Goal: Book appointment/travel/reservation

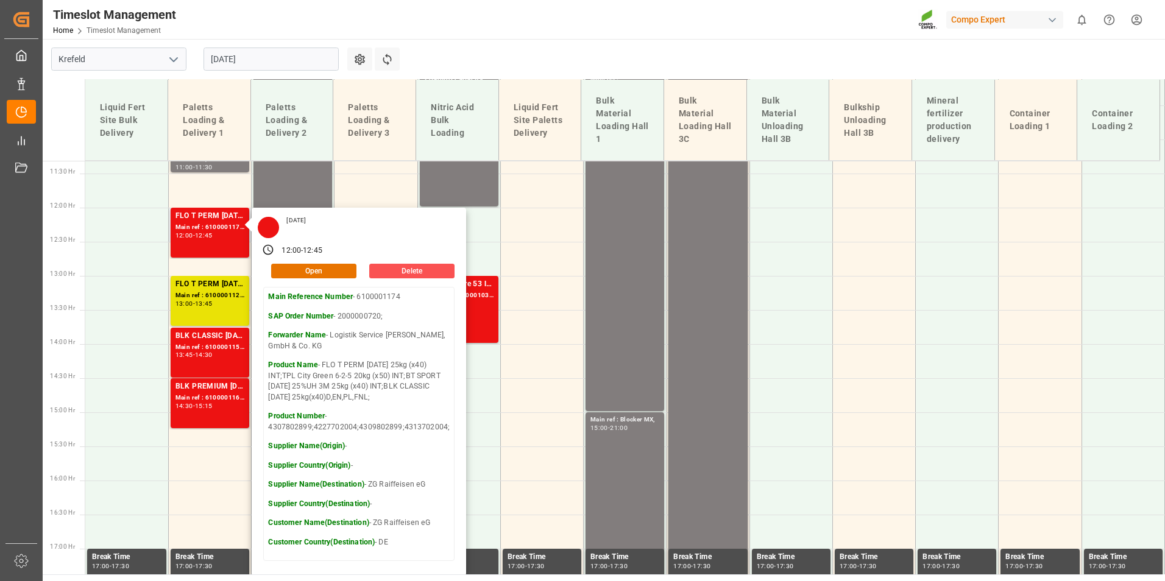
scroll to position [834, 0]
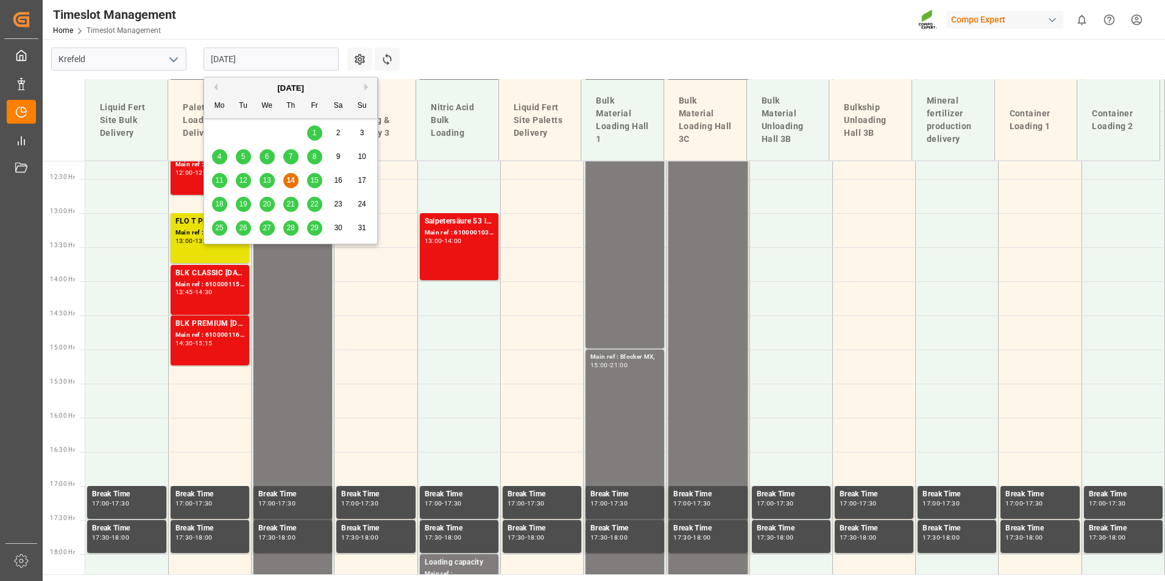
click at [274, 58] on input "[DATE]" at bounding box center [270, 59] width 135 height 23
click at [315, 181] on span "15" at bounding box center [314, 180] width 8 height 9
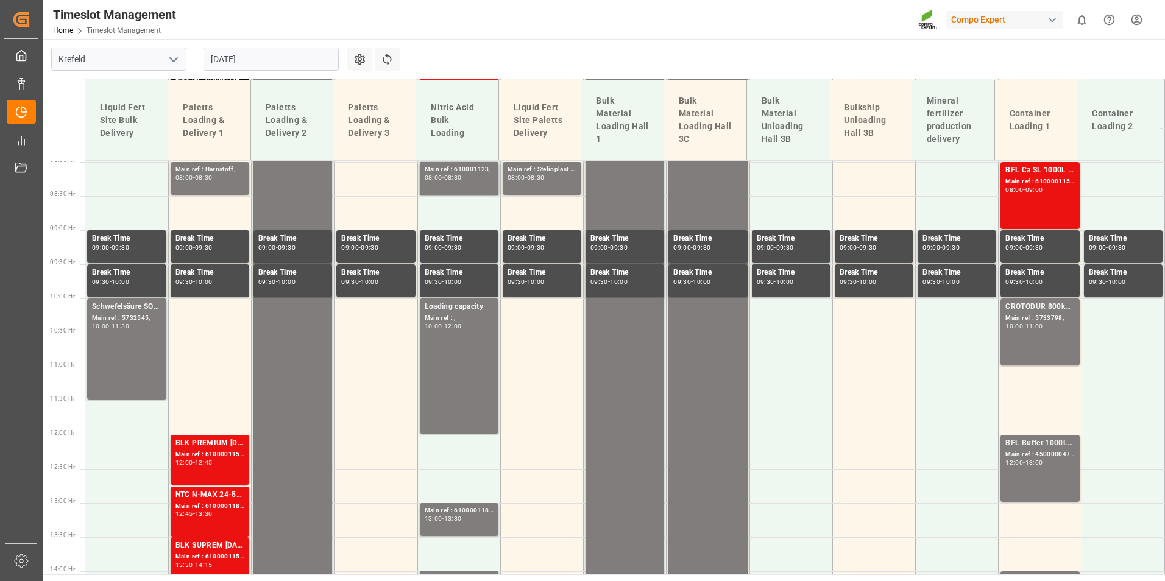
scroll to position [301, 0]
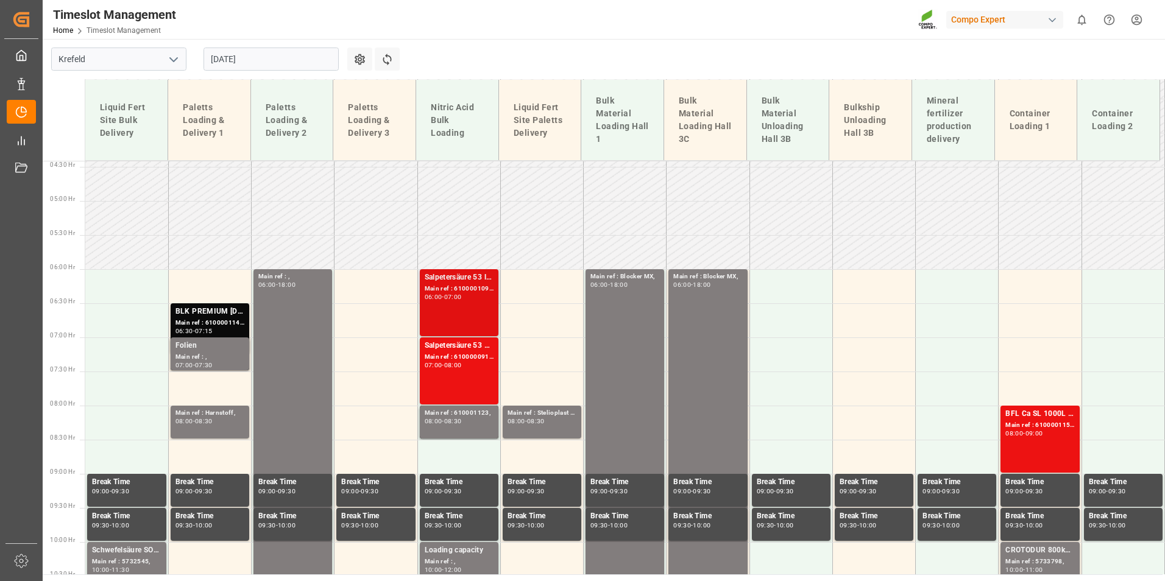
click at [481, 296] on div "06:00 - 07:00" at bounding box center [459, 297] width 69 height 7
click at [481, 426] on div "Main ref : 610001123, 08:00 - 08:30" at bounding box center [459, 422] width 69 height 28
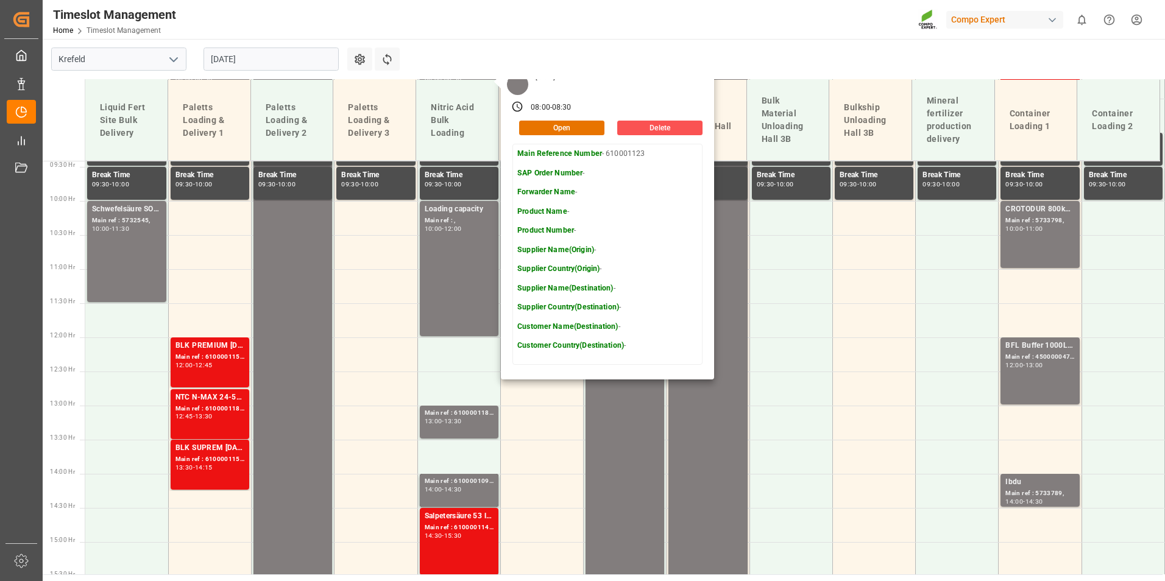
scroll to position [727, 0]
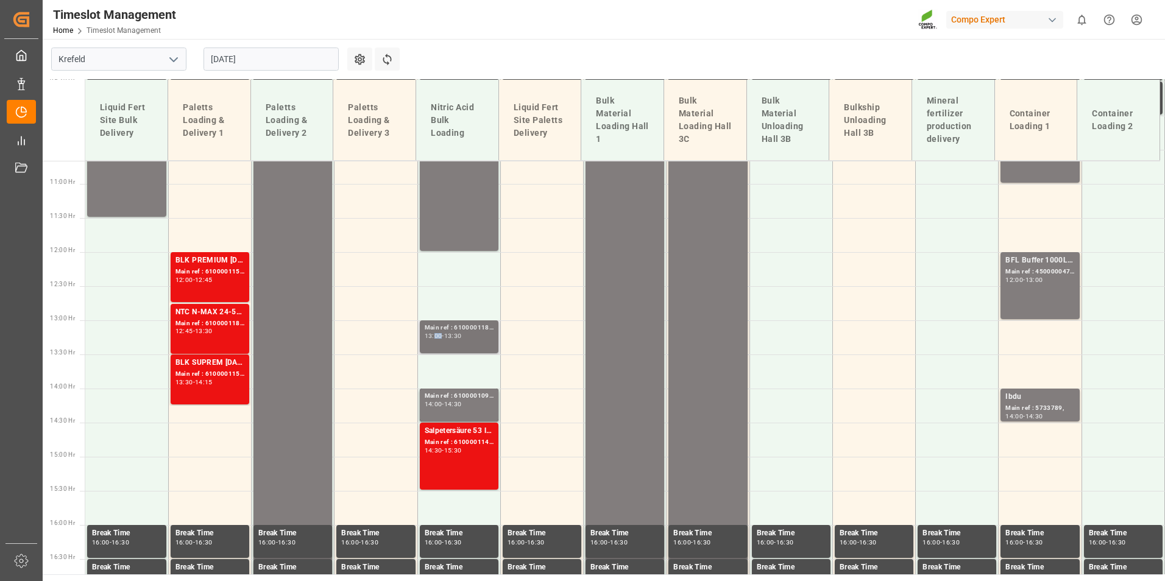
click at [432, 333] on div "13:00" at bounding box center [434, 335] width 18 height 5
click at [467, 407] on div "14:00 - 14:30" at bounding box center [459, 404] width 69 height 7
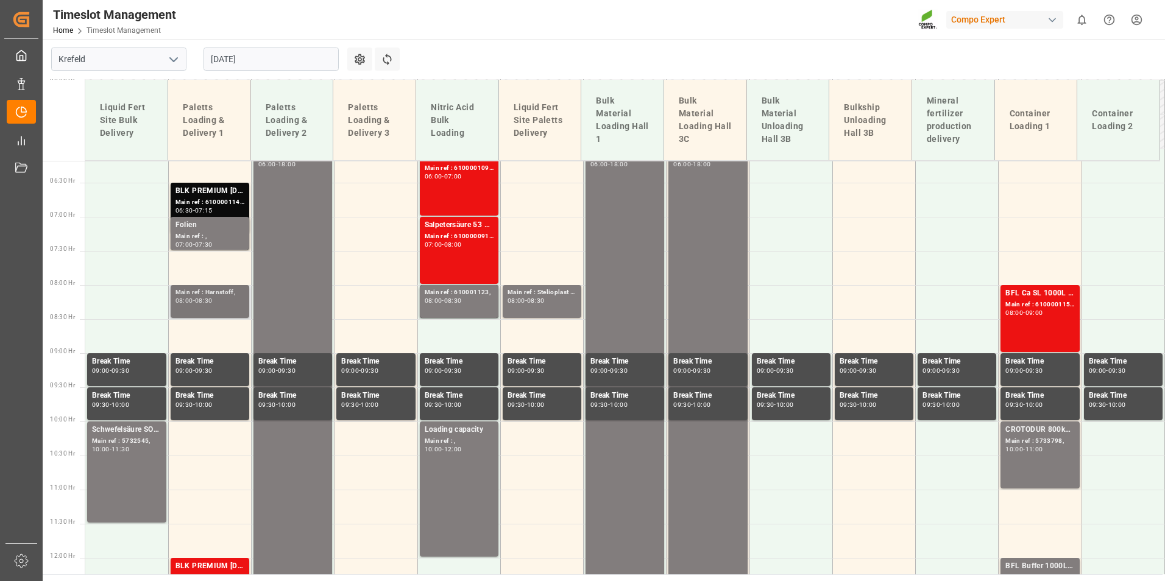
scroll to position [362, 0]
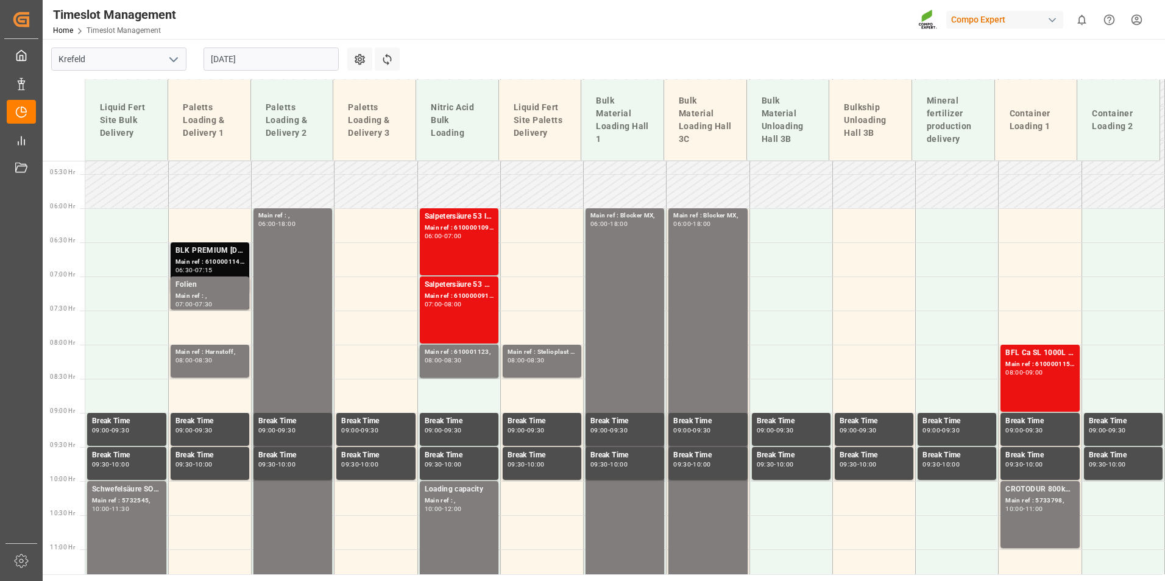
click at [219, 254] on div "BLK PREMIUM [DATE] 25kg(x40)D,EN,PL,FNL;NTC PREMIUM [DATE] 25kg (x40) D,EN,PL;F…" at bounding box center [209, 251] width 69 height 12
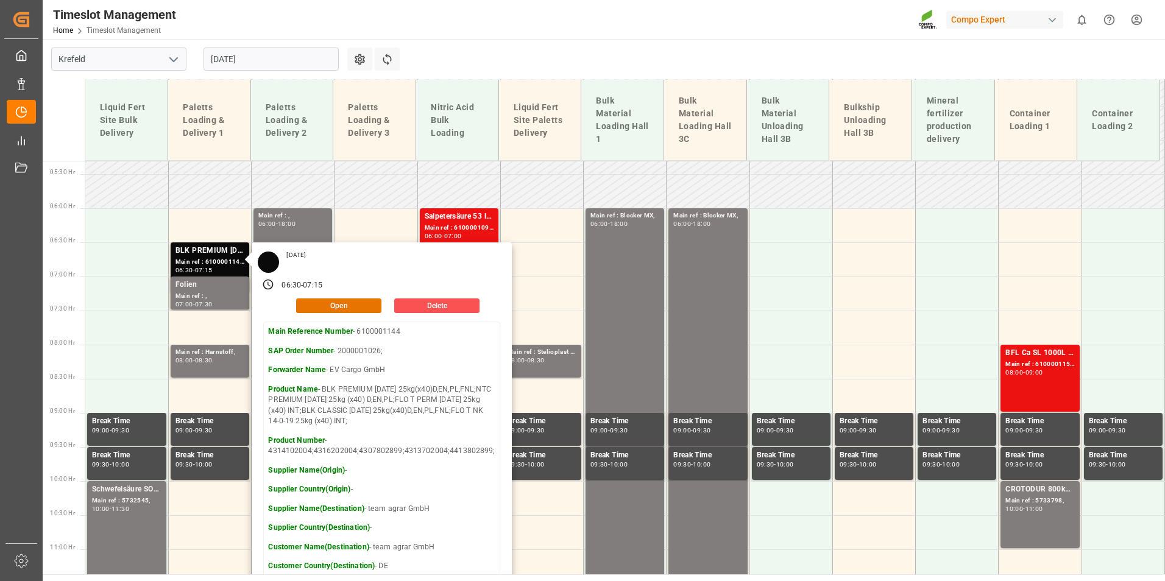
click at [493, 56] on main "Krefeld [DATE] Settings Refresh Time Slots Liquid Fert Site Bulk Delivery Palet…" at bounding box center [602, 306] width 1119 height 535
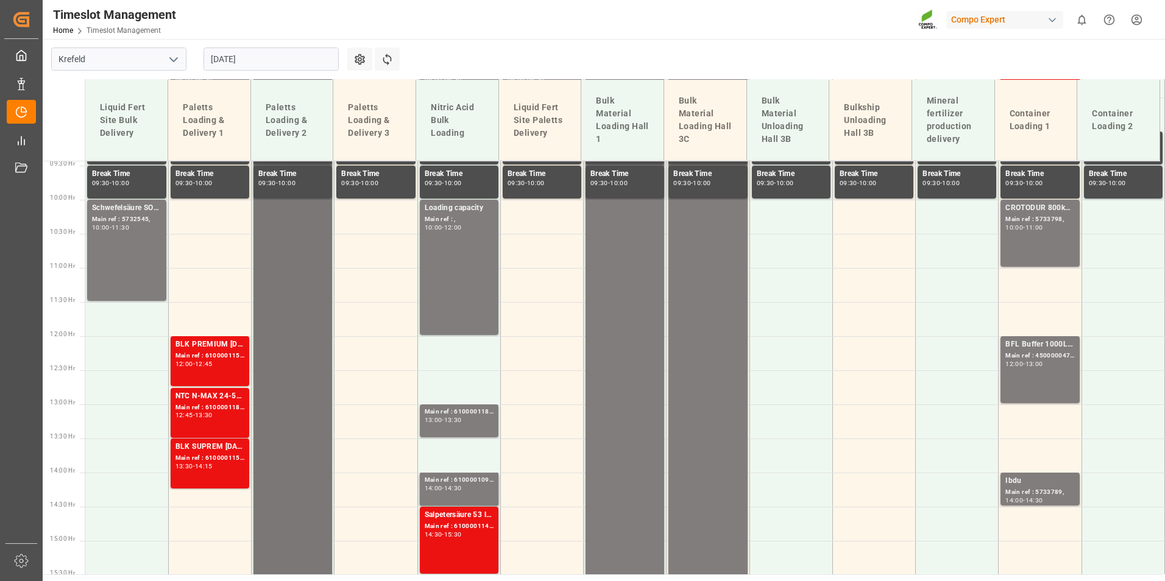
scroll to position [666, 0]
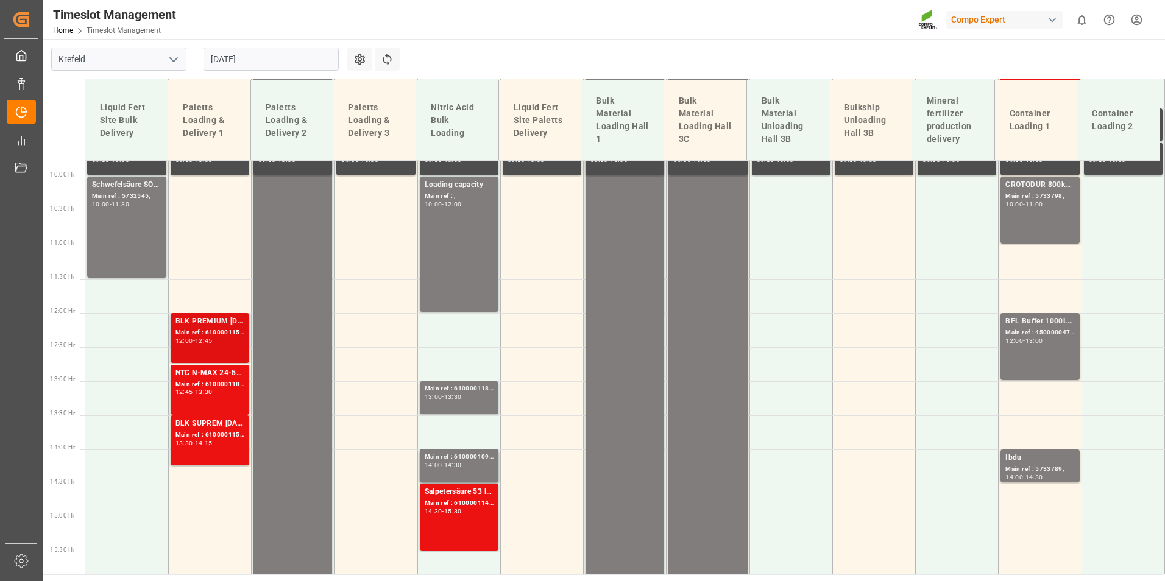
click at [217, 330] on div "Main ref : 6100001159, 2000001024;" at bounding box center [209, 333] width 69 height 10
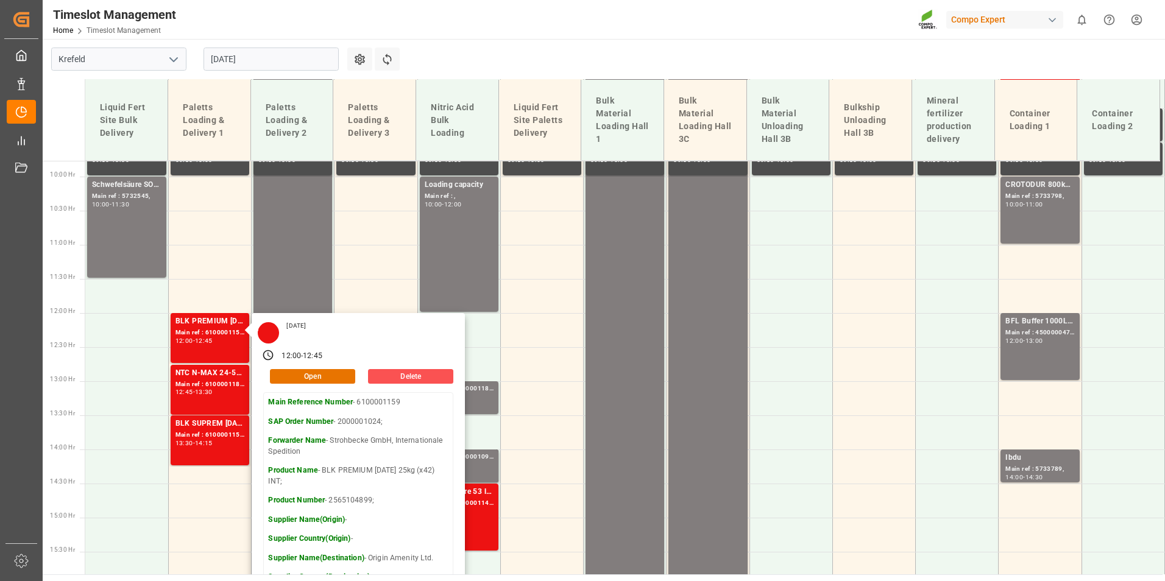
scroll to position [484, 0]
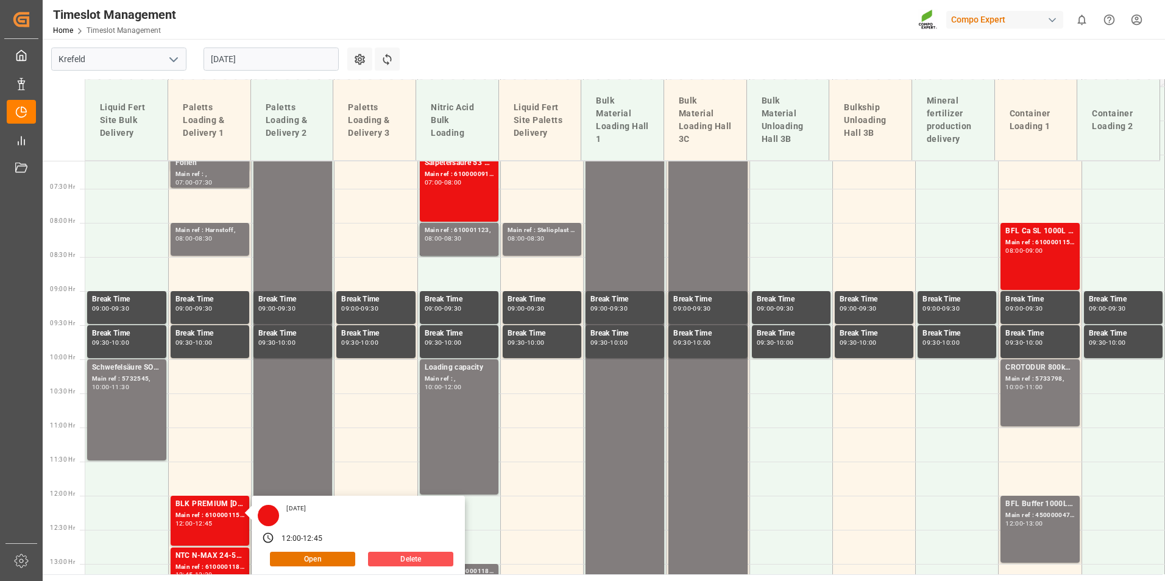
click at [266, 65] on input "[DATE]" at bounding box center [270, 59] width 135 height 23
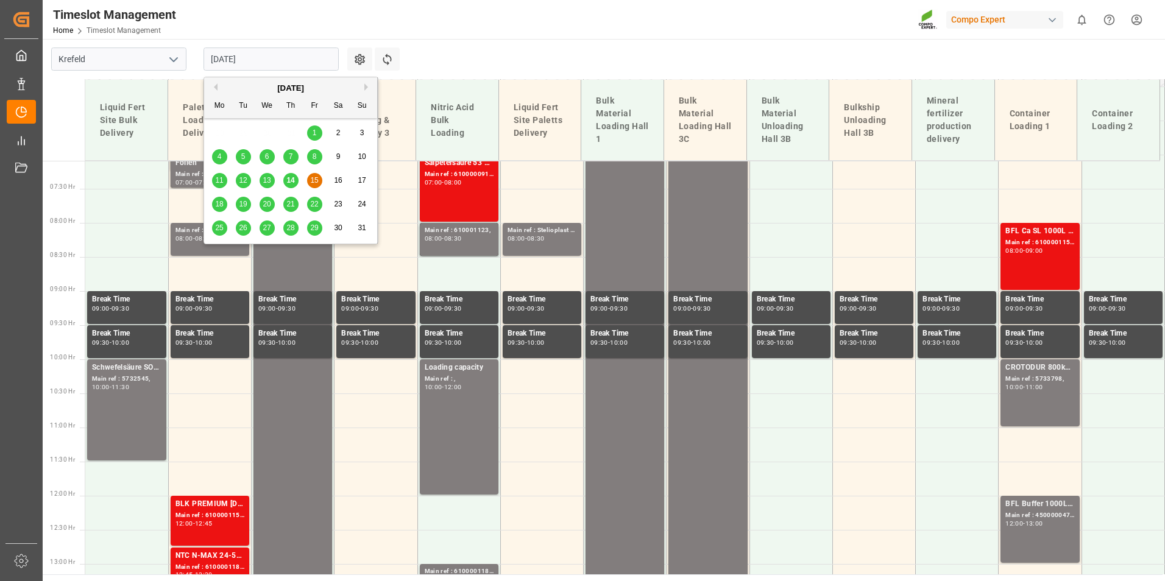
click at [292, 176] on span "14" at bounding box center [290, 180] width 8 height 9
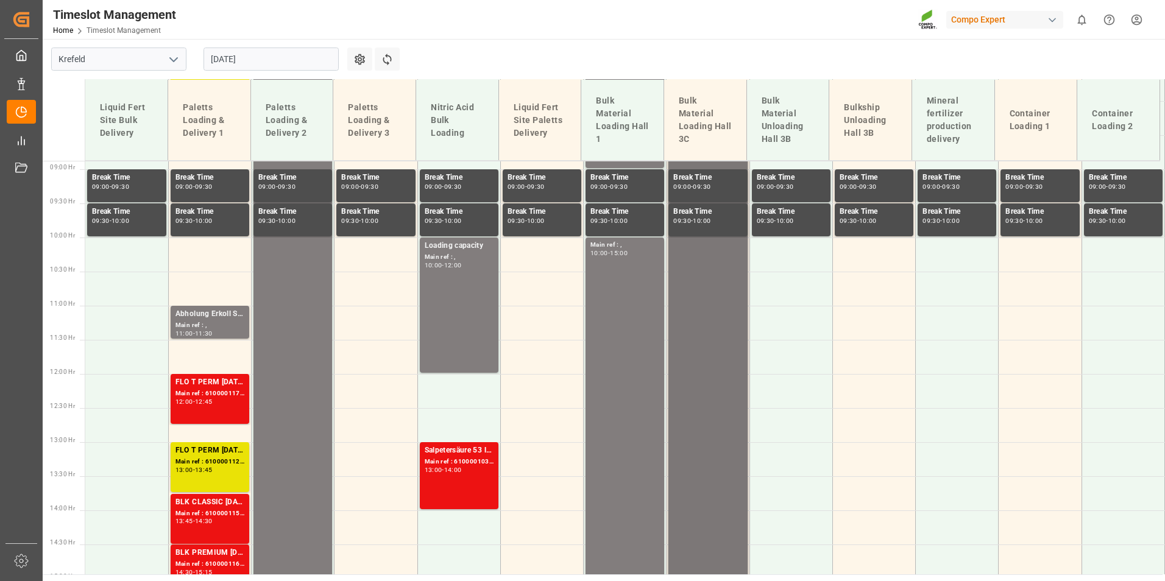
scroll to position [788, 0]
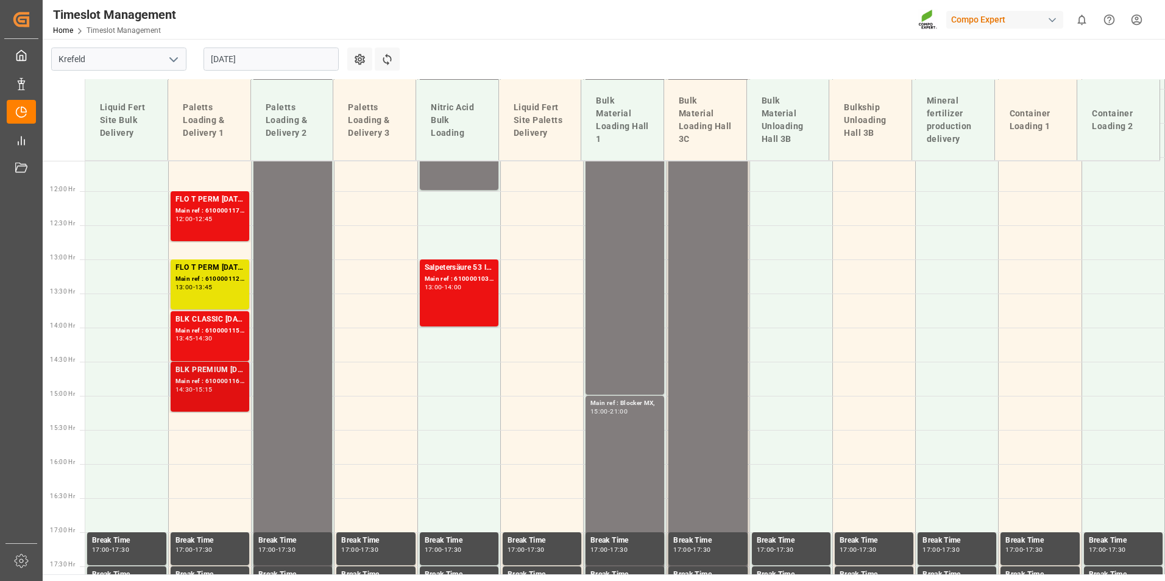
click at [217, 400] on div "BLK PREMIUM [DATE] 50kg(x21)D,EN,PL,FNL;BLK SUPREM [DATE] 50kg (x21) D,EN,FR,PL…" at bounding box center [209, 386] width 69 height 45
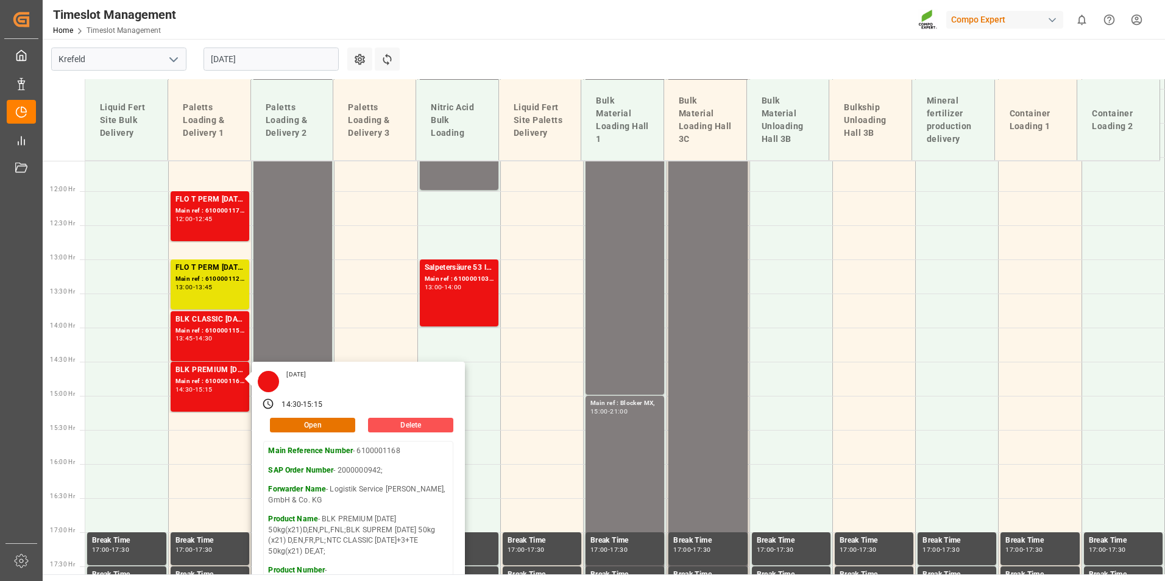
click at [490, 60] on main "[GEOGRAPHIC_DATA] [DATE] Settings Refresh Time Slots Liquid Fert Site Bulk Deli…" at bounding box center [602, 306] width 1119 height 535
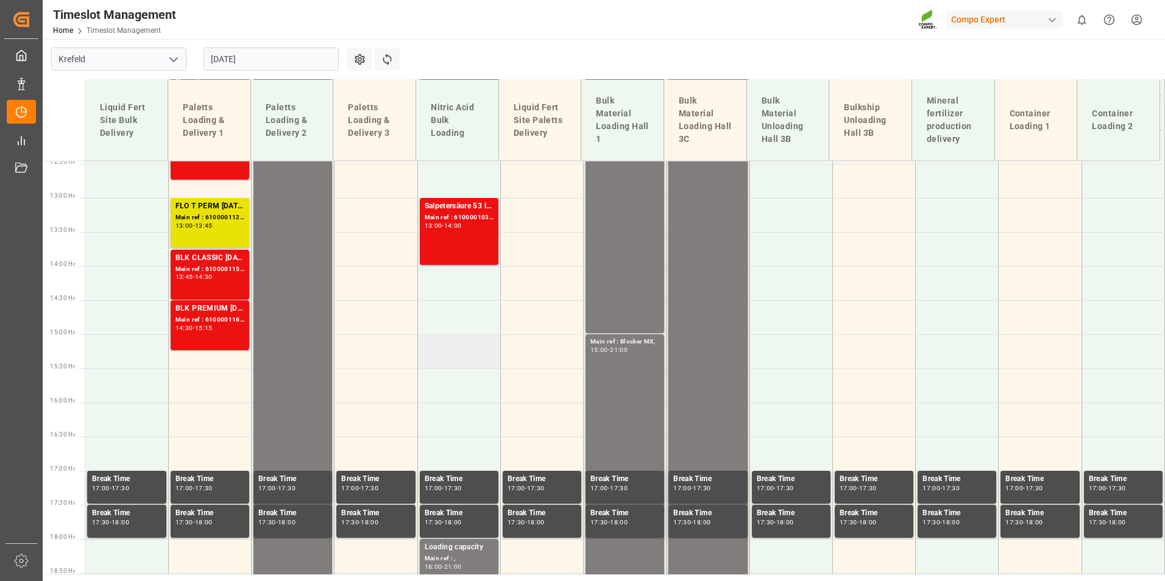
scroll to position [666, 0]
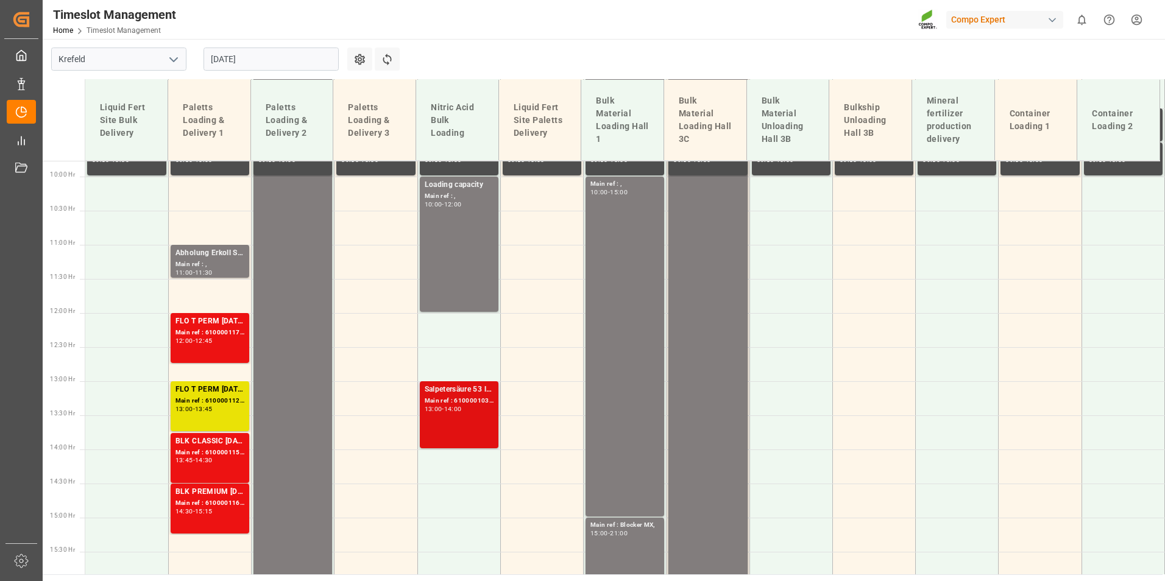
click at [484, 412] on div "13:00 - 14:00" at bounding box center [459, 409] width 69 height 7
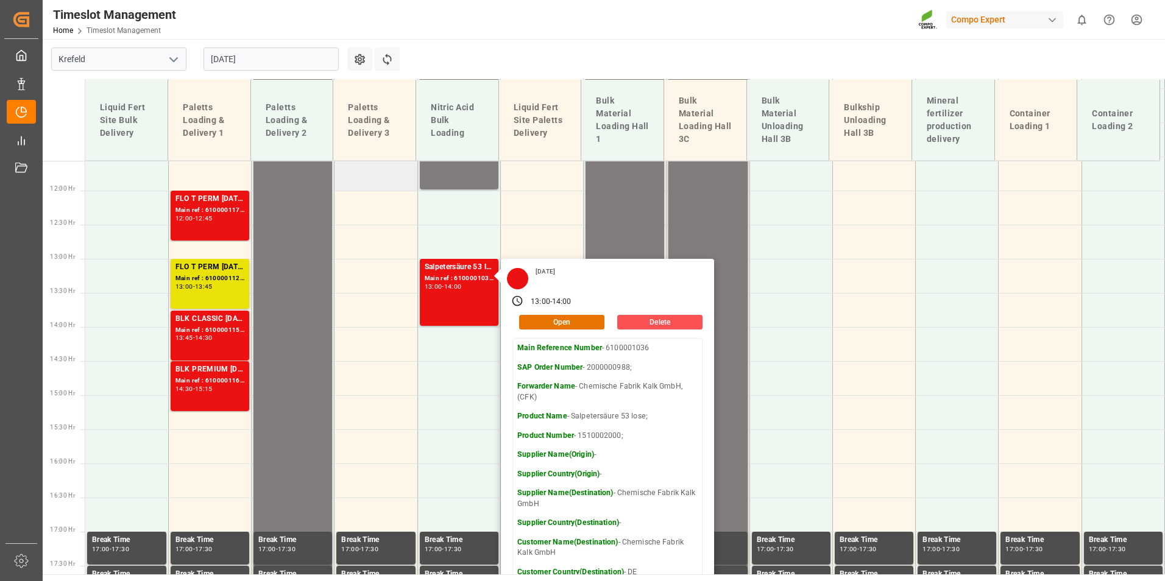
scroll to position [788, 0]
click at [254, 64] on input "[DATE]" at bounding box center [270, 59] width 135 height 23
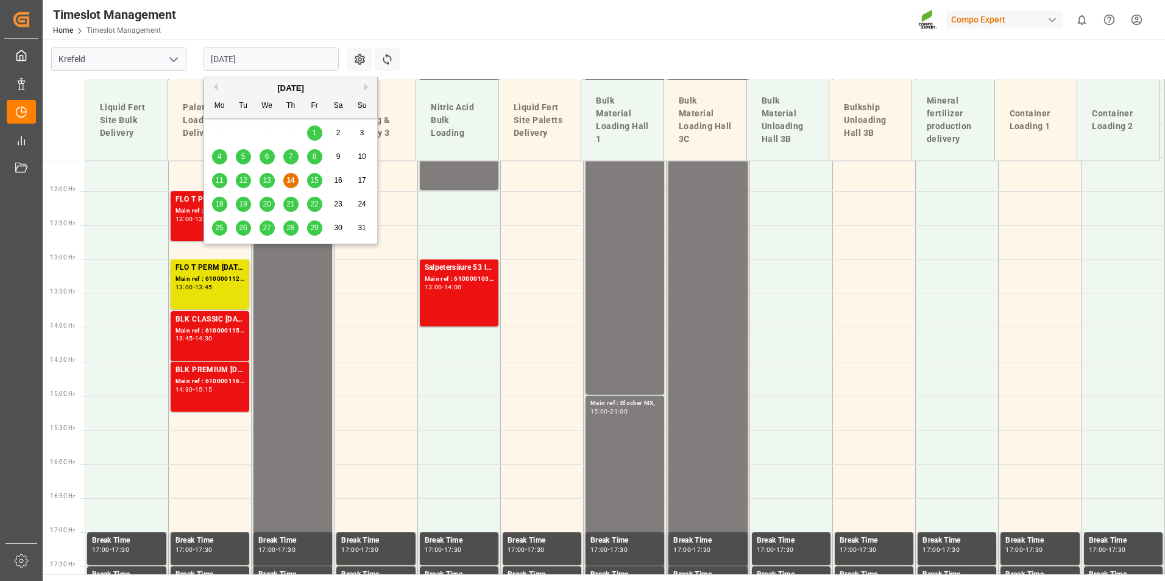
click at [308, 186] on div "15" at bounding box center [314, 181] width 15 height 15
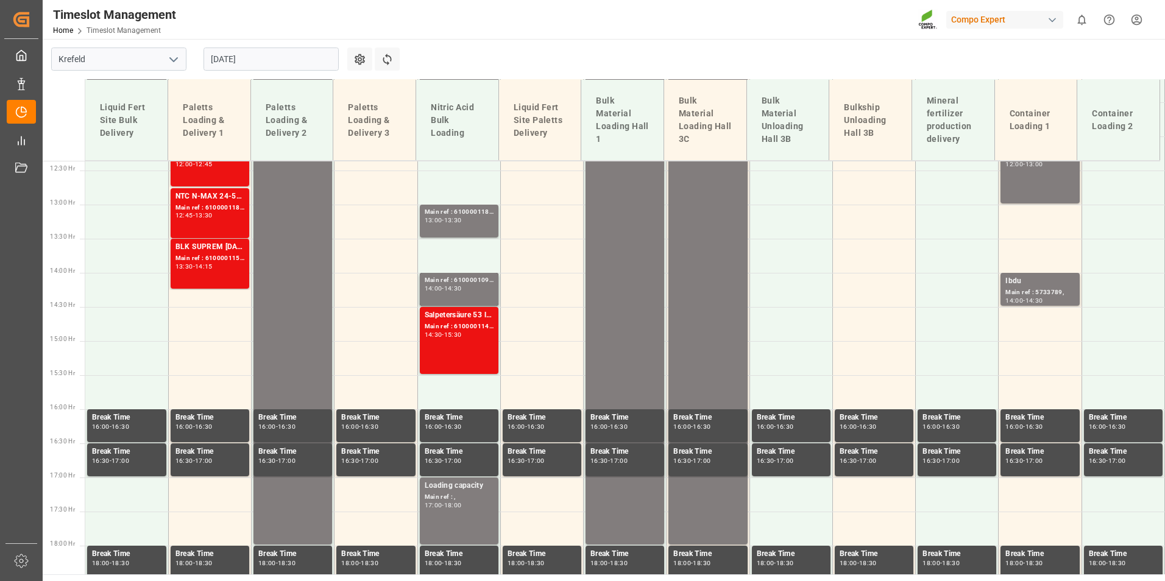
scroll to position [849, 0]
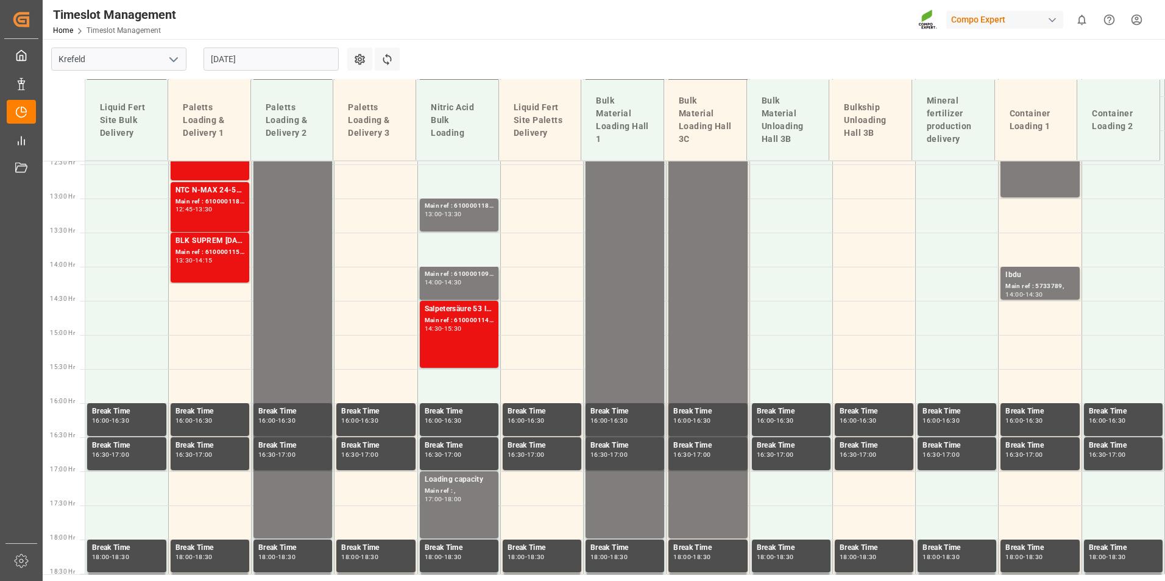
click at [269, 59] on input "[DATE]" at bounding box center [270, 59] width 135 height 23
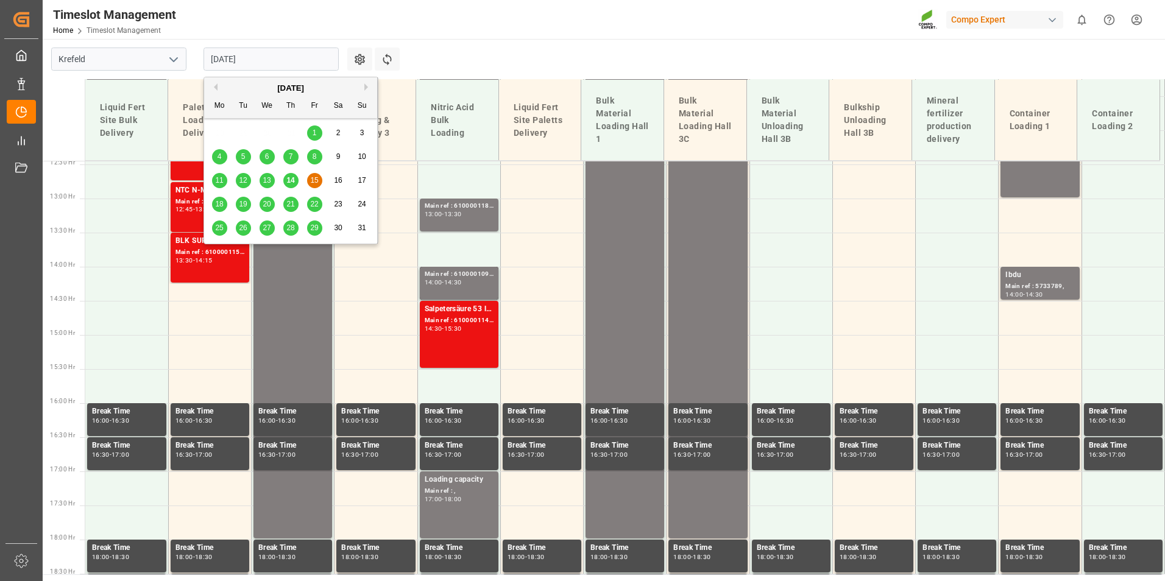
click at [222, 210] on div "18" at bounding box center [219, 204] width 15 height 15
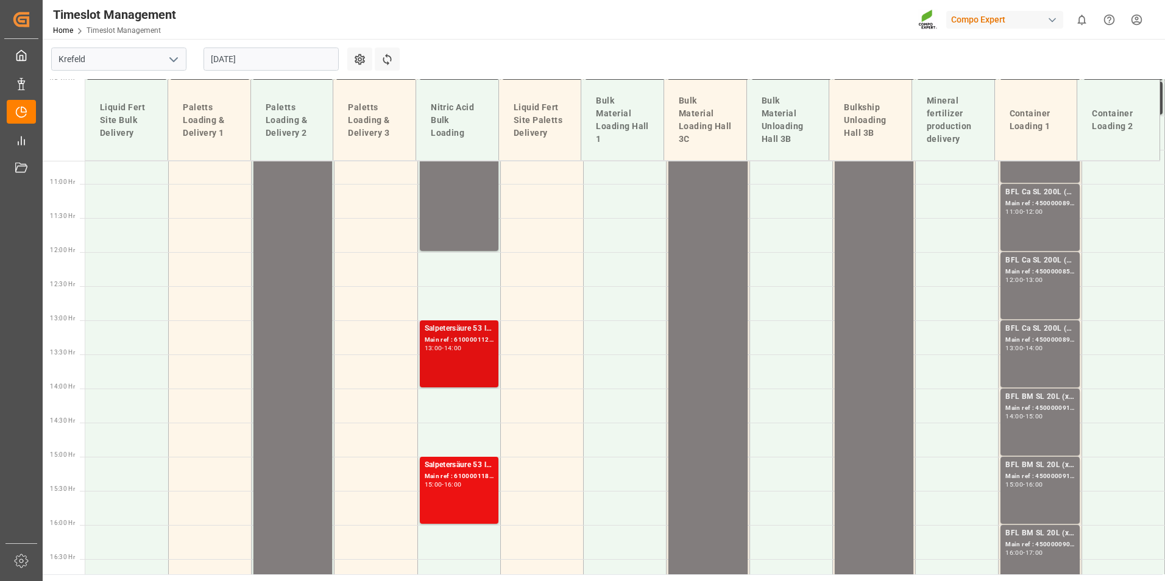
scroll to position [362, 0]
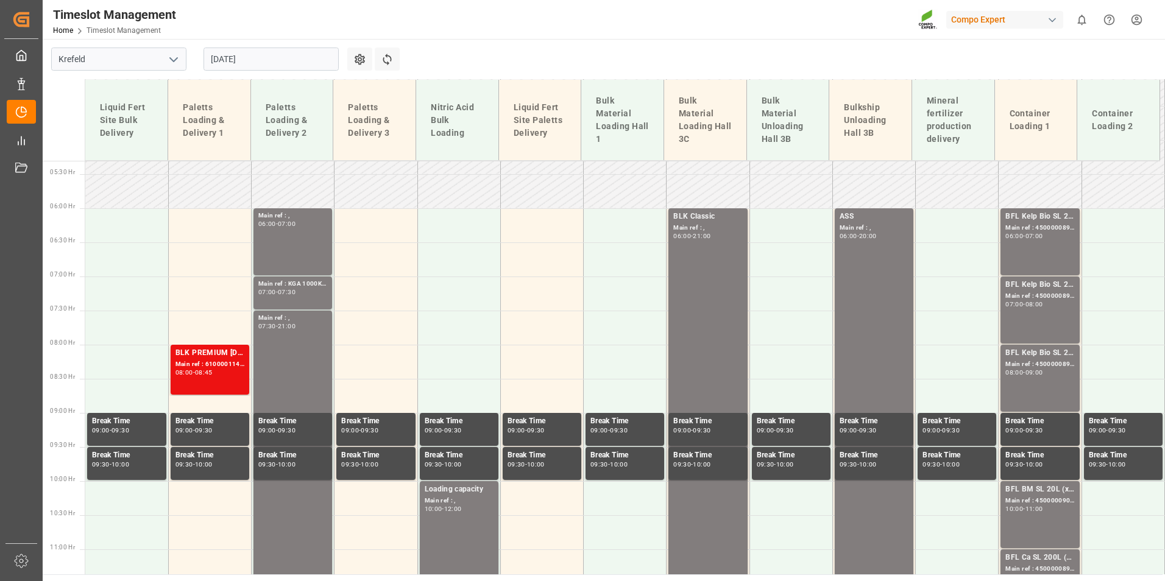
click at [272, 64] on input "[DATE]" at bounding box center [270, 59] width 135 height 23
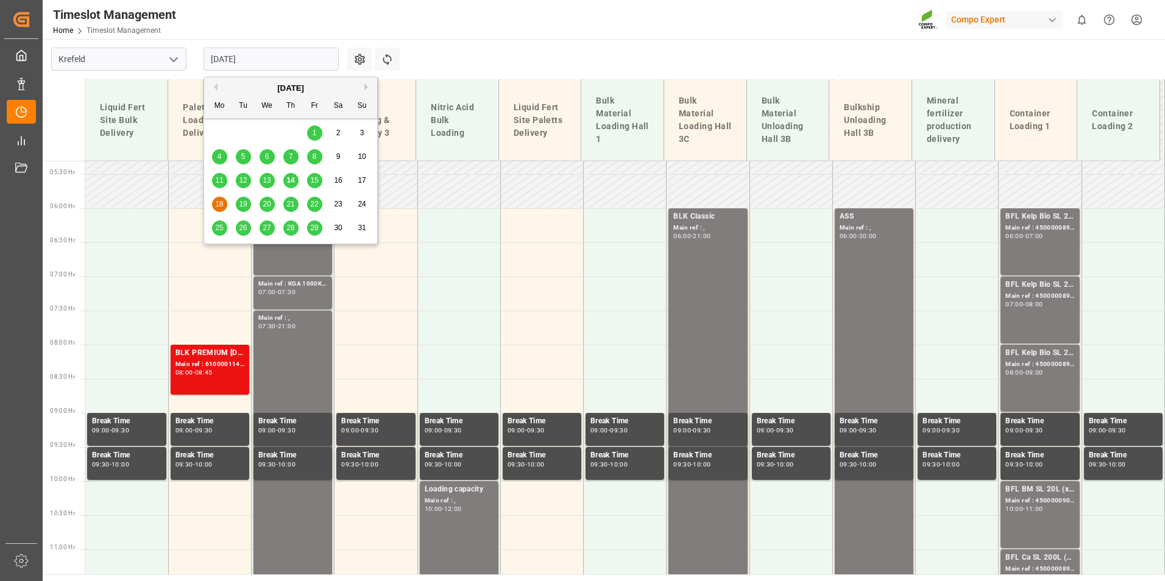
click at [246, 200] on span "19" at bounding box center [243, 204] width 8 height 9
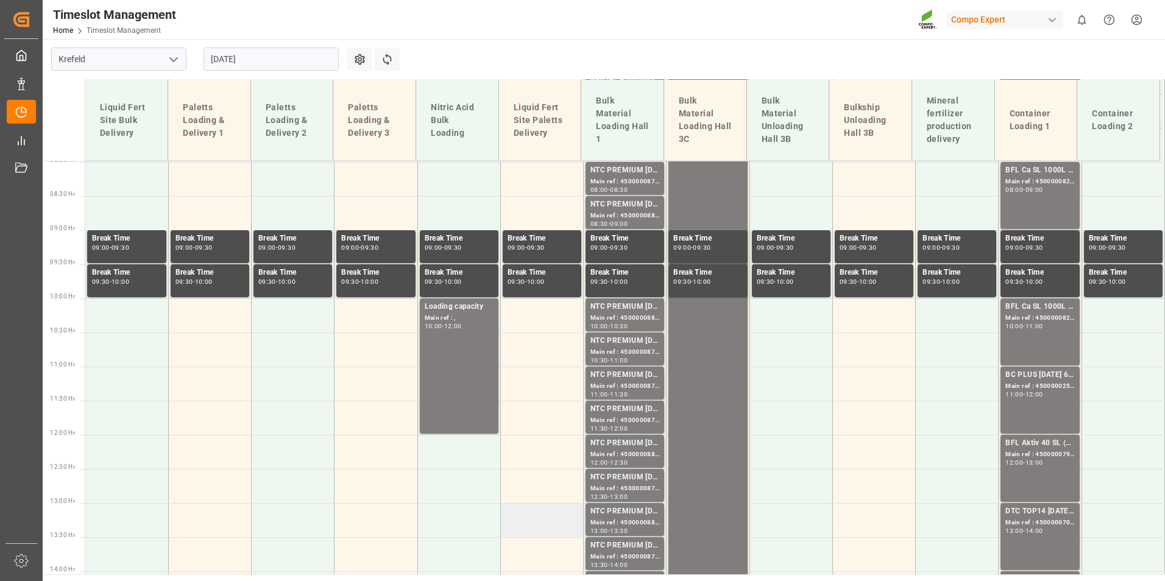
scroll to position [605, 0]
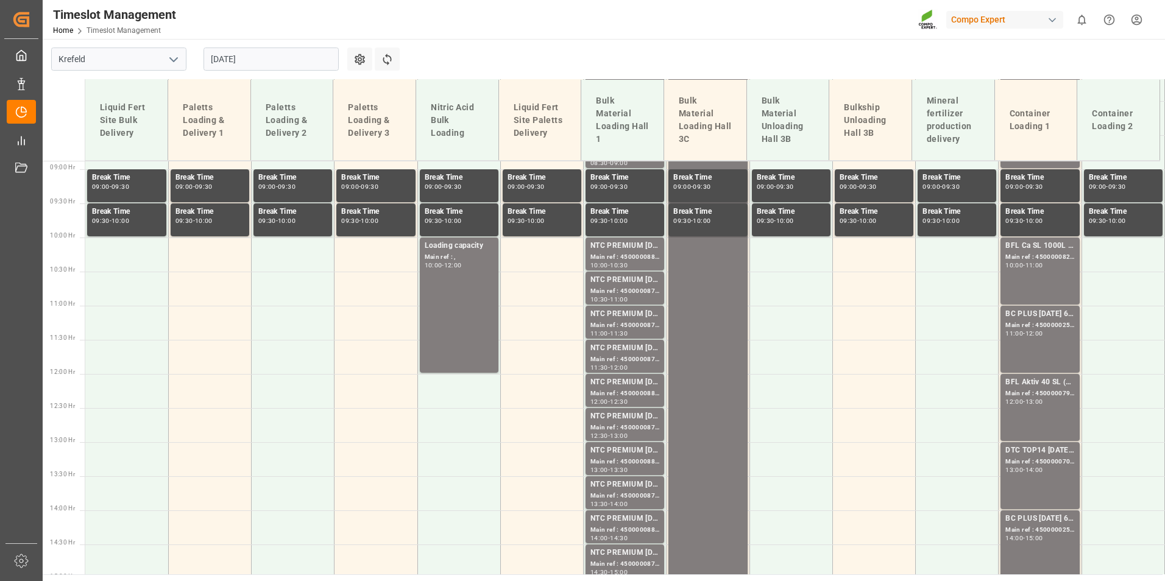
click at [299, 65] on input "[DATE]" at bounding box center [270, 59] width 135 height 23
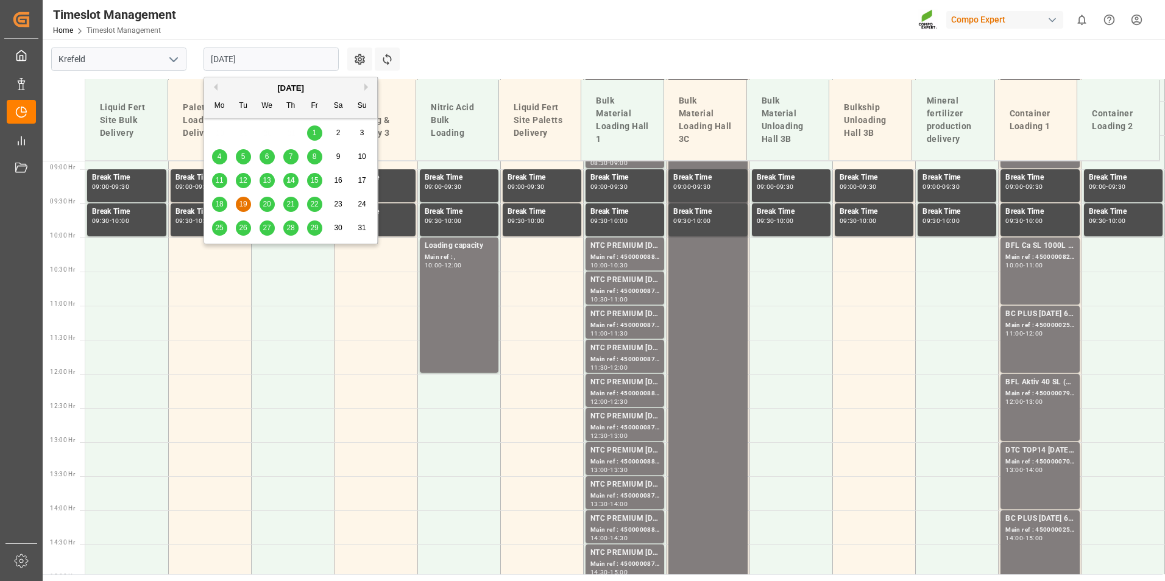
click at [291, 186] on div "14" at bounding box center [290, 181] width 15 height 15
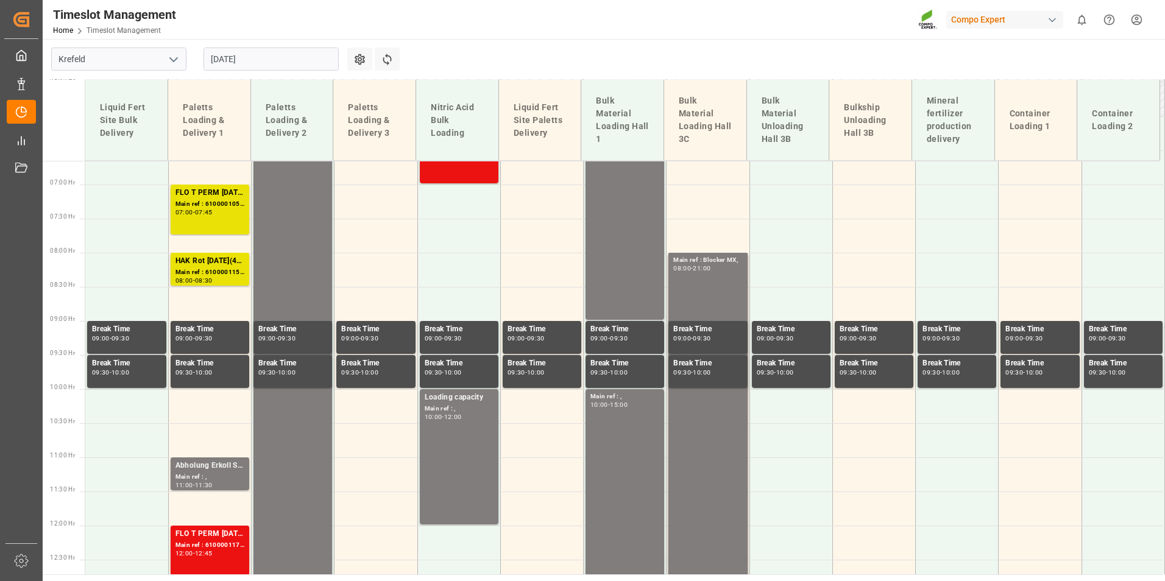
scroll to position [240, 0]
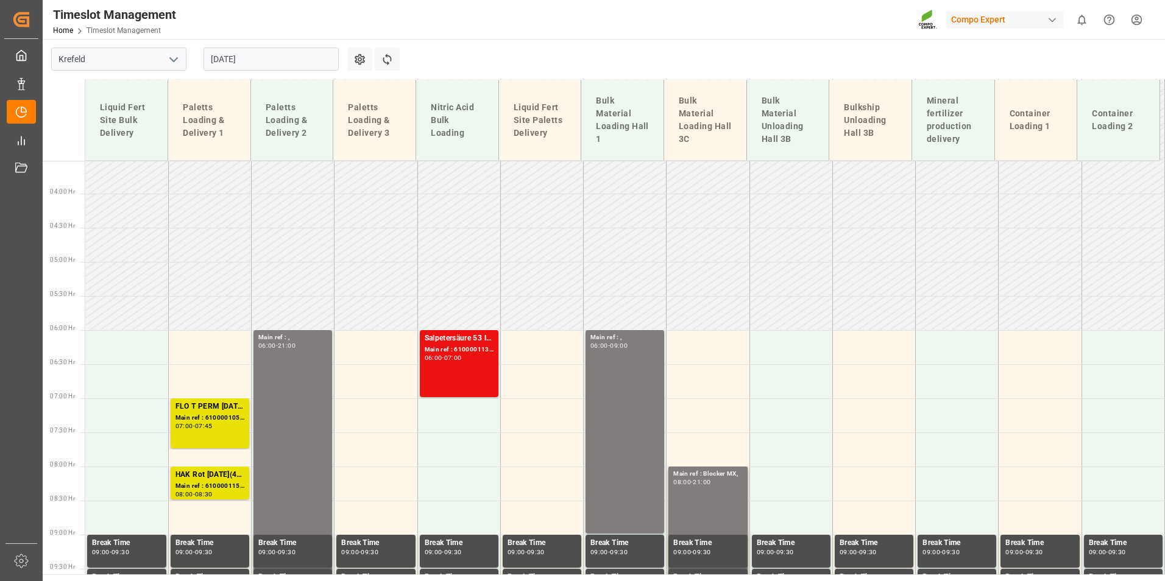
click at [312, 55] on input "[DATE]" at bounding box center [270, 59] width 135 height 23
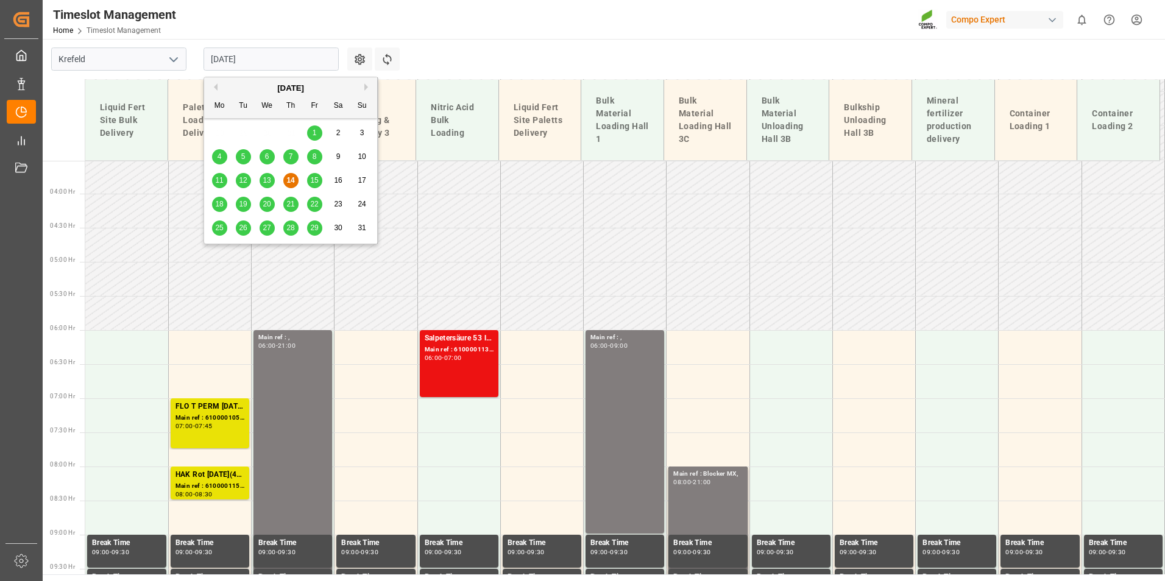
click at [320, 175] on div "15" at bounding box center [314, 181] width 15 height 15
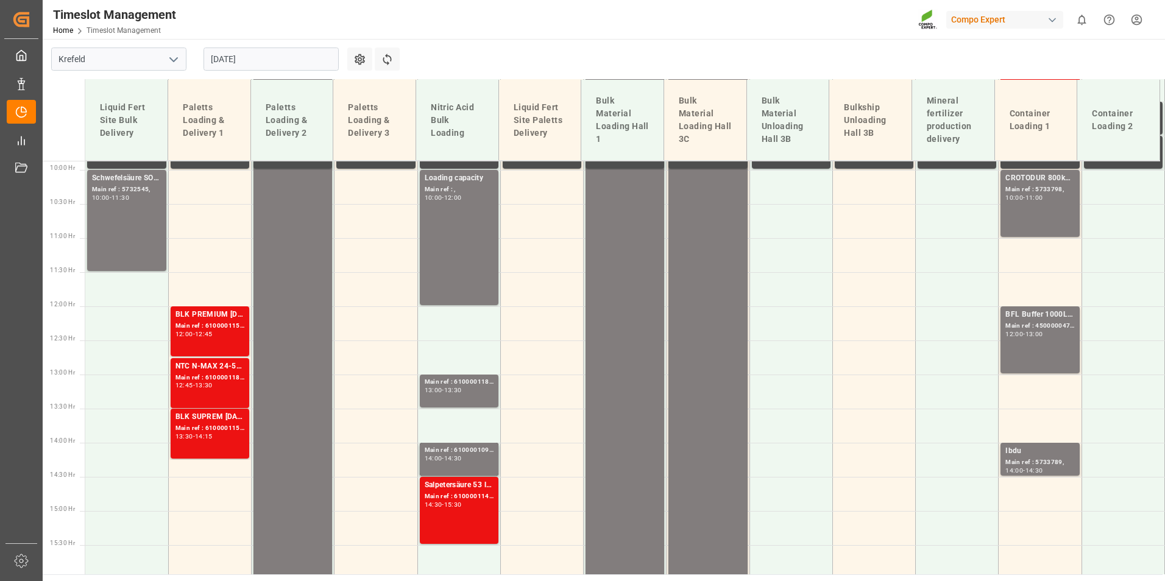
scroll to position [674, 0]
click at [1046, 341] on div "BFL Buffer 1000L IBC; Main ref : 4500000476, 2000000296; 12:00 - 13:00" at bounding box center [1039, 339] width 69 height 62
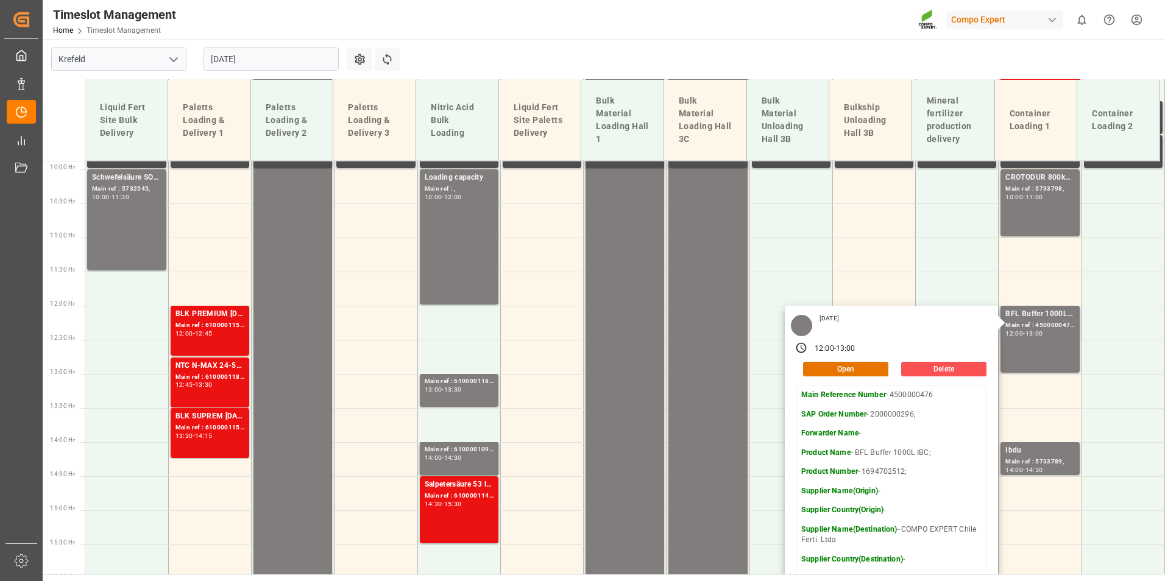
scroll to position [430, 0]
